Goal: Task Accomplishment & Management: Use online tool/utility

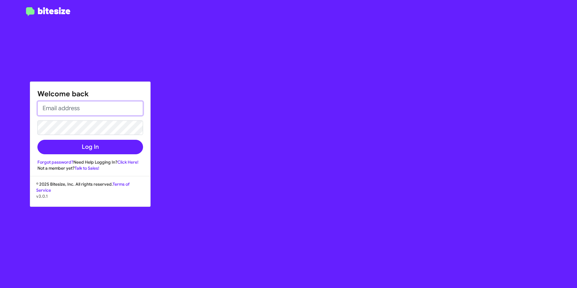
type input "rinfante@hicksautogroup.com"
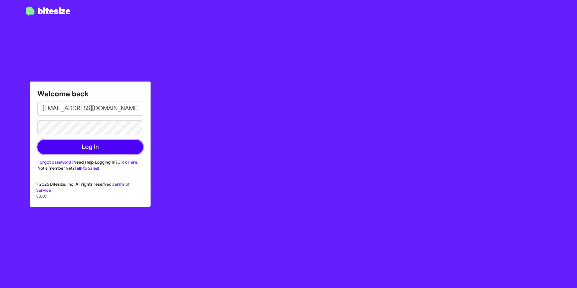
click at [41, 146] on button "Log In" at bounding box center [90, 147] width 106 height 14
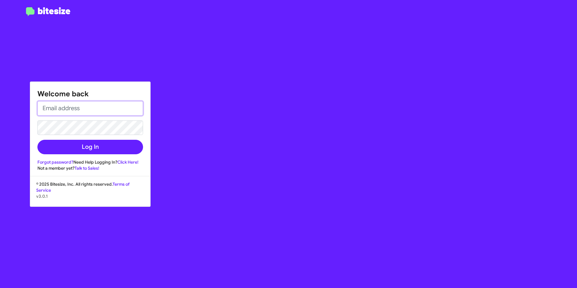
type input "[EMAIL_ADDRESS][DOMAIN_NAME]"
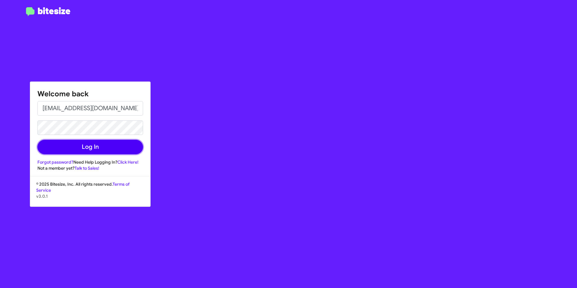
click at [45, 146] on button "Log In" at bounding box center [90, 147] width 106 height 14
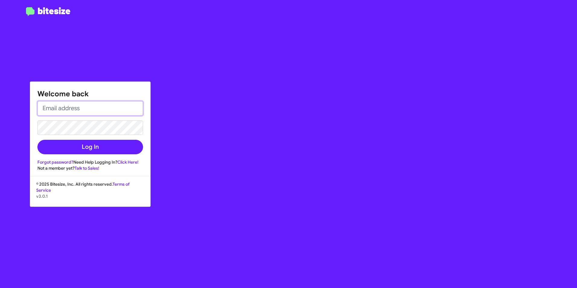
type input "[EMAIL_ADDRESS][DOMAIN_NAME]"
click at [205, 97] on div "Welcome back [EMAIL_ADDRESS][DOMAIN_NAME] Log In Forgot password? Need Help Log…" at bounding box center [336, 144] width 481 height 288
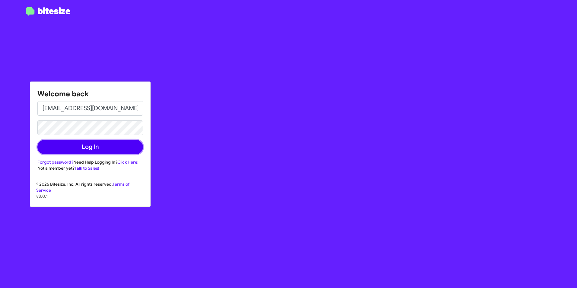
click at [44, 144] on button "Log In" at bounding box center [90, 147] width 106 height 14
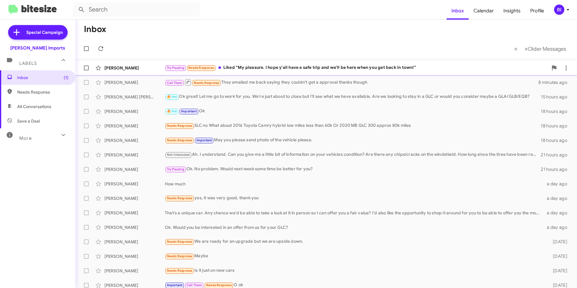
click at [254, 71] on div "Try Pausing Needs Response Liked “My pleasure. I hope y'all have a safe trip an…" at bounding box center [356, 67] width 383 height 7
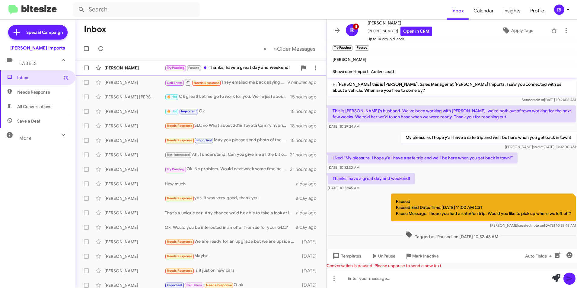
click at [250, 64] on div "Rhonda Tumlinson Try Pausing Paused Thanks, have a great day and weekend! a few…" at bounding box center [200, 68] width 241 height 12
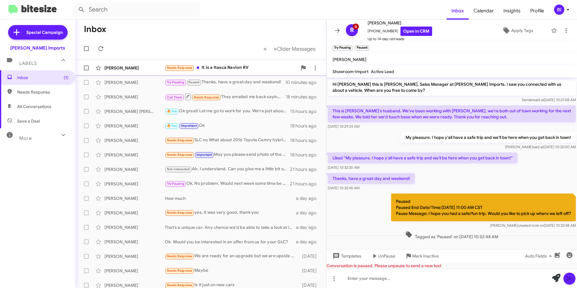
click at [233, 69] on div "Needs Response It is a Itasca Navion RV" at bounding box center [231, 67] width 132 height 7
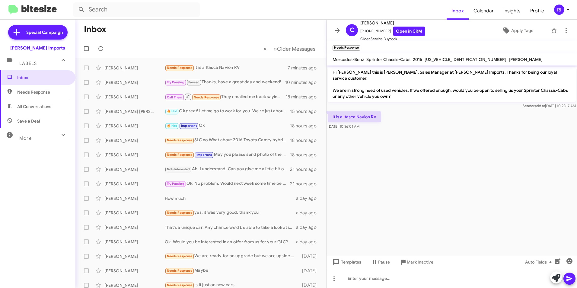
click at [53, 134] on div "More" at bounding box center [32, 135] width 54 height 11
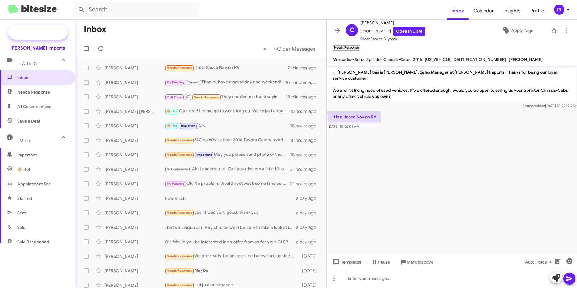
click at [50, 34] on span "Special Campaign" at bounding box center [44, 32] width 37 height 6
